Goal: Transaction & Acquisition: Book appointment/travel/reservation

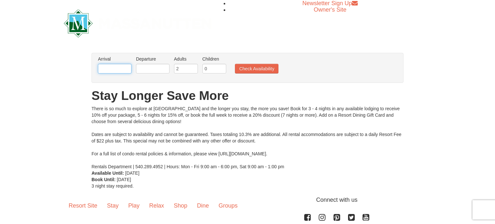
click at [112, 65] on input "text" at bounding box center [115, 69] width 34 height 10
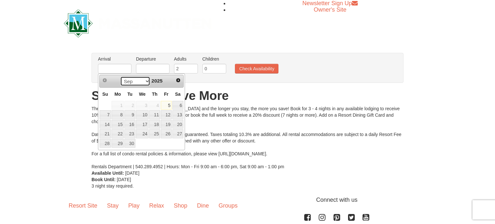
click at [145, 80] on select "Sep Oct Nov Dec" at bounding box center [135, 81] width 30 height 10
click at [170, 114] on link "7" at bounding box center [166, 114] width 11 height 9
type input "[DATE]"
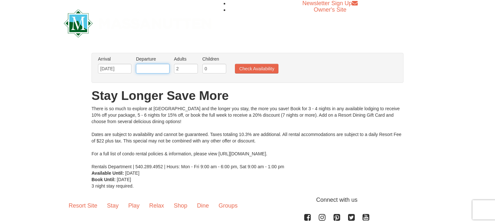
click at [161, 67] on input "text" at bounding box center [153, 69] width 34 height 10
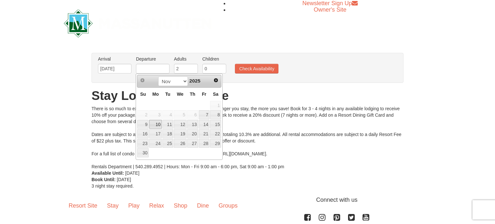
click at [158, 123] on link "10" at bounding box center [155, 124] width 12 height 9
type input "[DATE]"
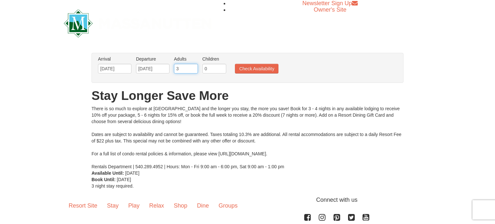
type input "3"
click at [193, 67] on input "3" at bounding box center [186, 69] width 24 height 10
click at [209, 68] on input "0" at bounding box center [215, 69] width 24 height 10
click at [225, 68] on input "0" at bounding box center [215, 69] width 24 height 10
type input "1"
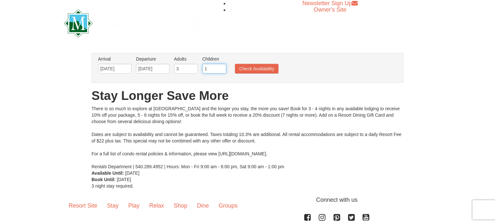
click at [222, 65] on input "1" at bounding box center [215, 69] width 24 height 10
click at [268, 68] on button "Check Availability" at bounding box center [257, 69] width 44 height 10
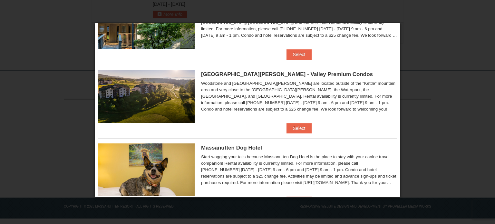
scroll to position [219, 0]
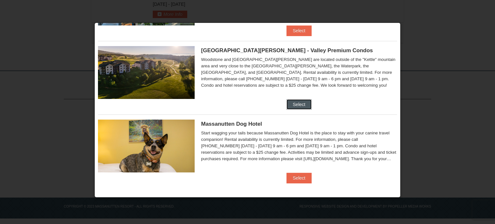
click at [307, 106] on button "Select" at bounding box center [299, 104] width 25 height 10
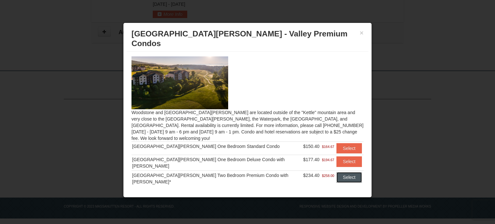
click at [345, 172] on button "Select" at bounding box center [349, 177] width 25 height 10
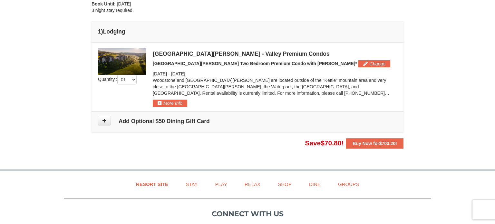
scroll to position [0, 0]
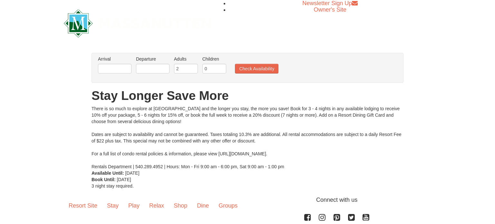
type input "[DATE]"
click at [268, 71] on button "Check Availability" at bounding box center [257, 69] width 44 height 10
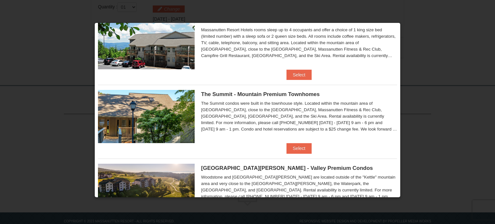
scroll to position [126, 0]
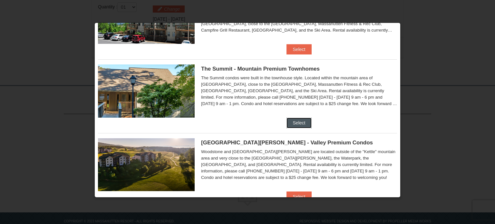
click at [302, 125] on button "Select" at bounding box center [299, 123] width 25 height 10
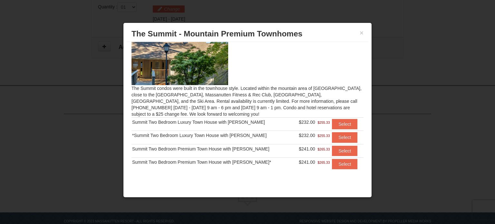
scroll to position [18, 0]
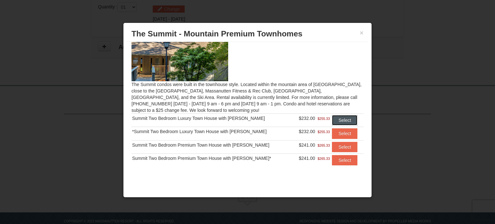
click at [336, 118] on button "Select" at bounding box center [344, 120] width 25 height 10
